Goal: Find specific page/section: Find specific page/section

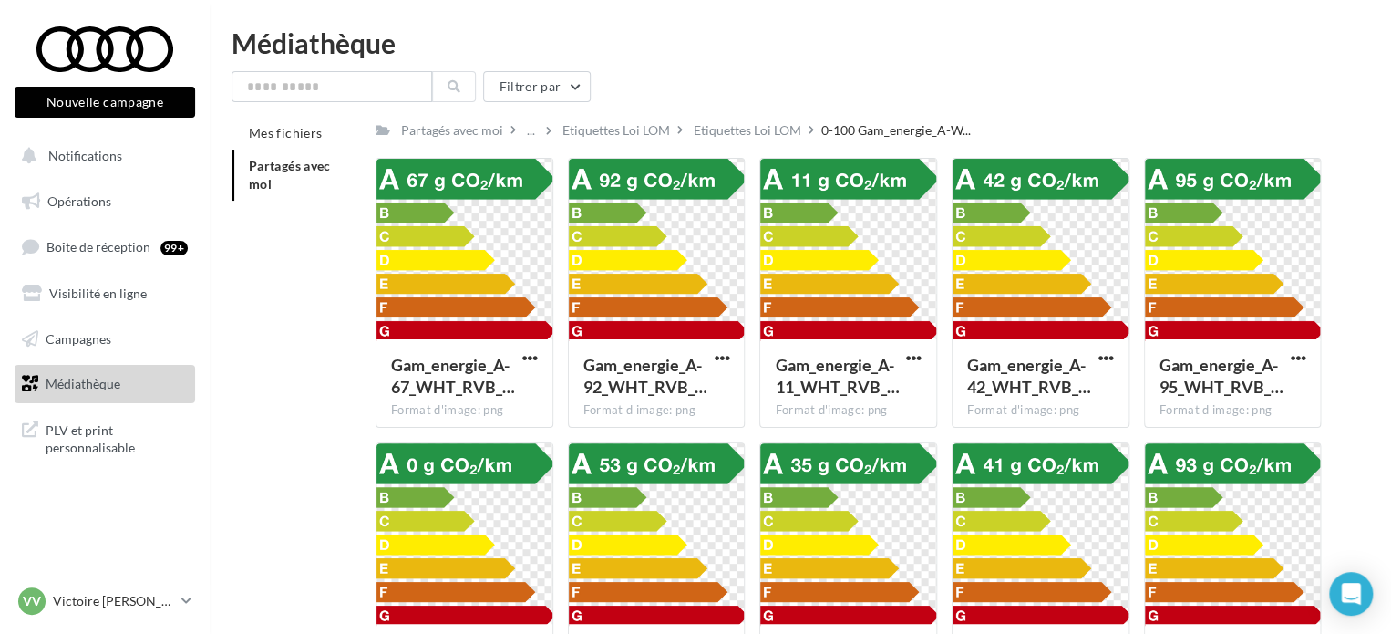
drag, startPoint x: 743, startPoint y: 137, endPoint x: 769, endPoint y: 87, distance: 56.7
click at [743, 134] on div "Etiquettes Loi LOM" at bounding box center [748, 130] width 108 height 18
